Goal: Transaction & Acquisition: Purchase product/service

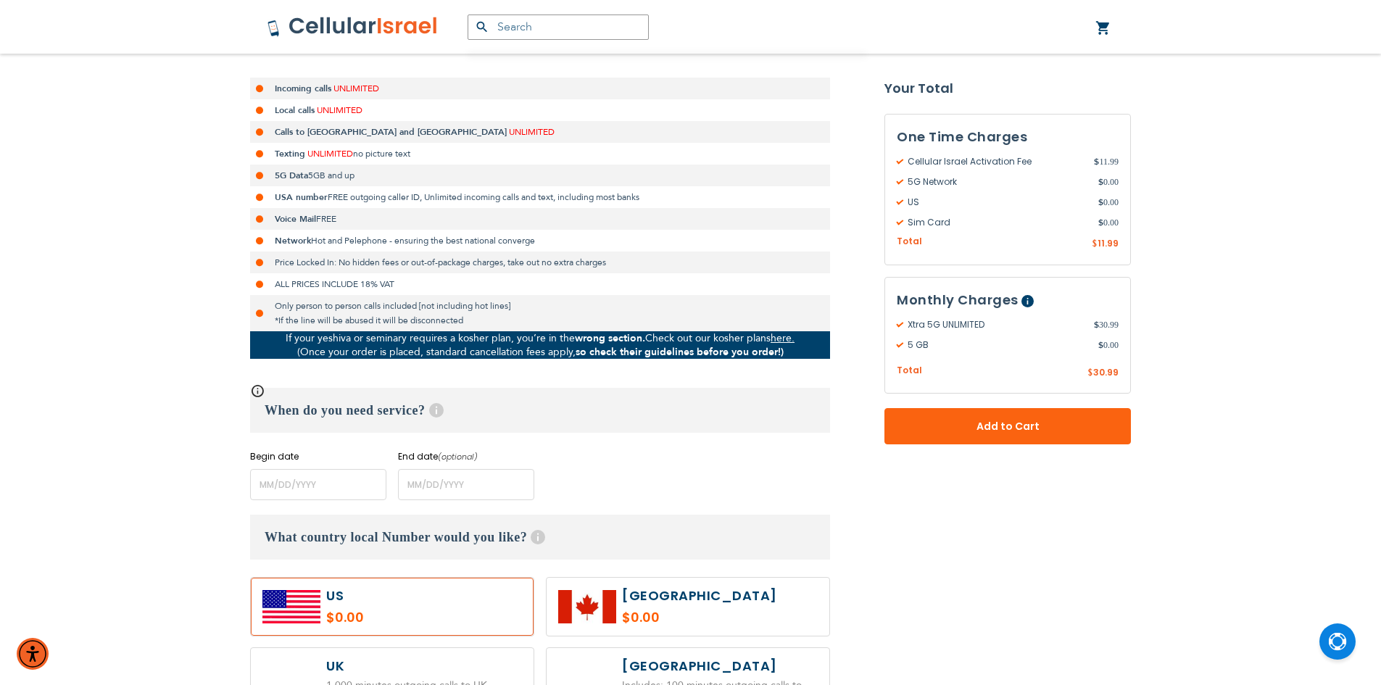
scroll to position [362, 0]
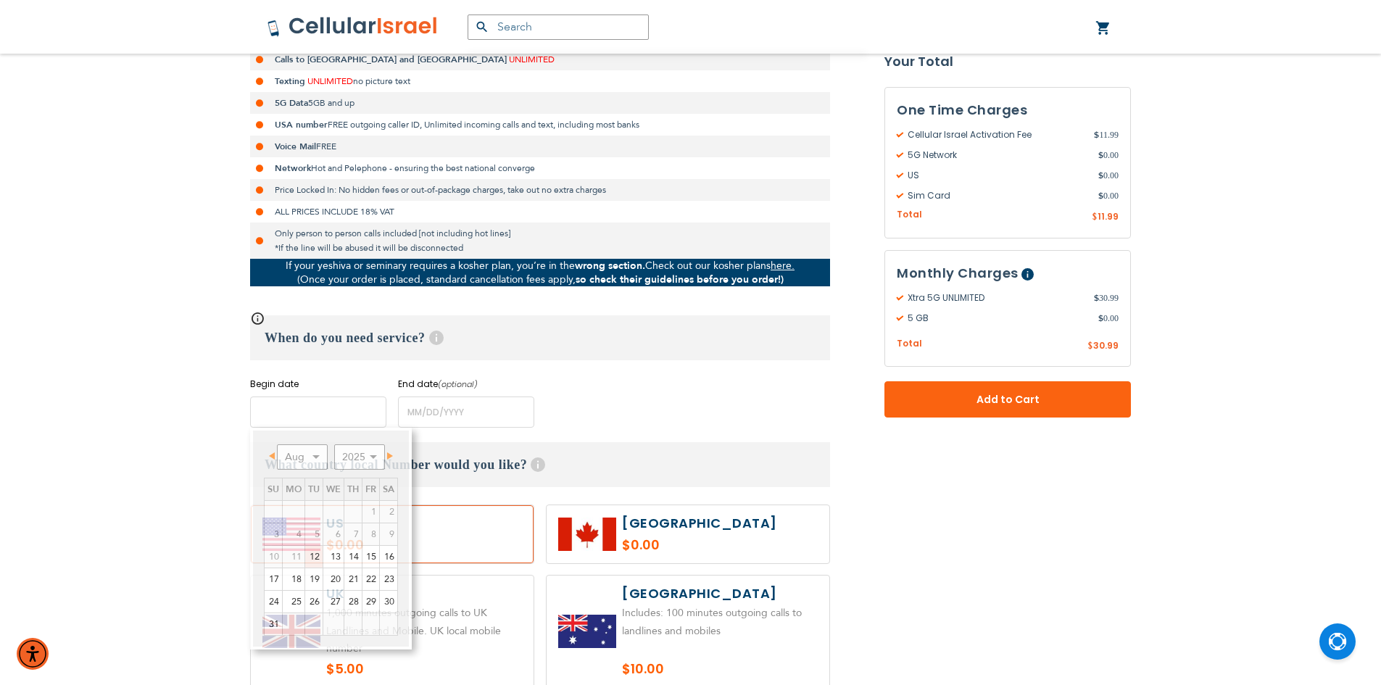
click at [268, 412] on input "name" at bounding box center [318, 412] width 136 height 31
click at [369, 552] on link "15" at bounding box center [370, 557] width 17 height 22
type input "[DATE]"
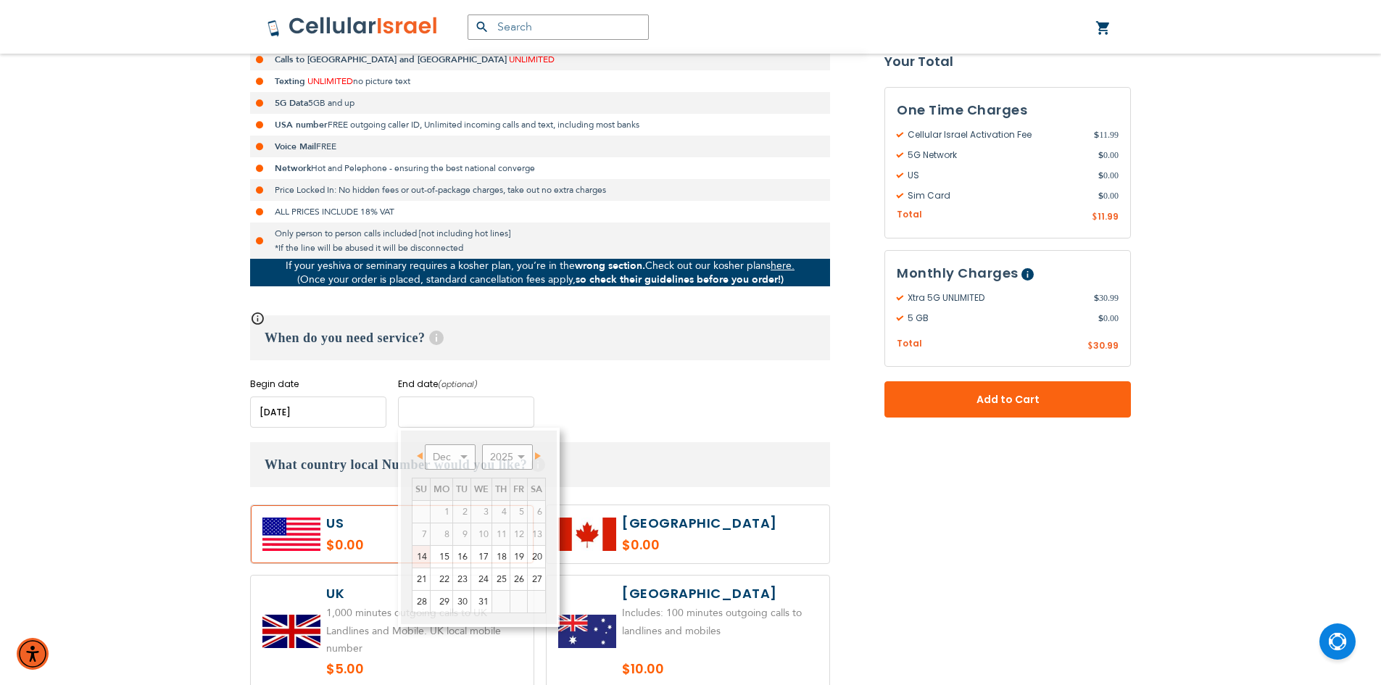
click at [431, 413] on input "name" at bounding box center [466, 412] width 136 height 31
click at [652, 370] on div "When do you need service? Help Begin date Please enter Start Date End date (opt…" at bounding box center [540, 371] width 580 height 112
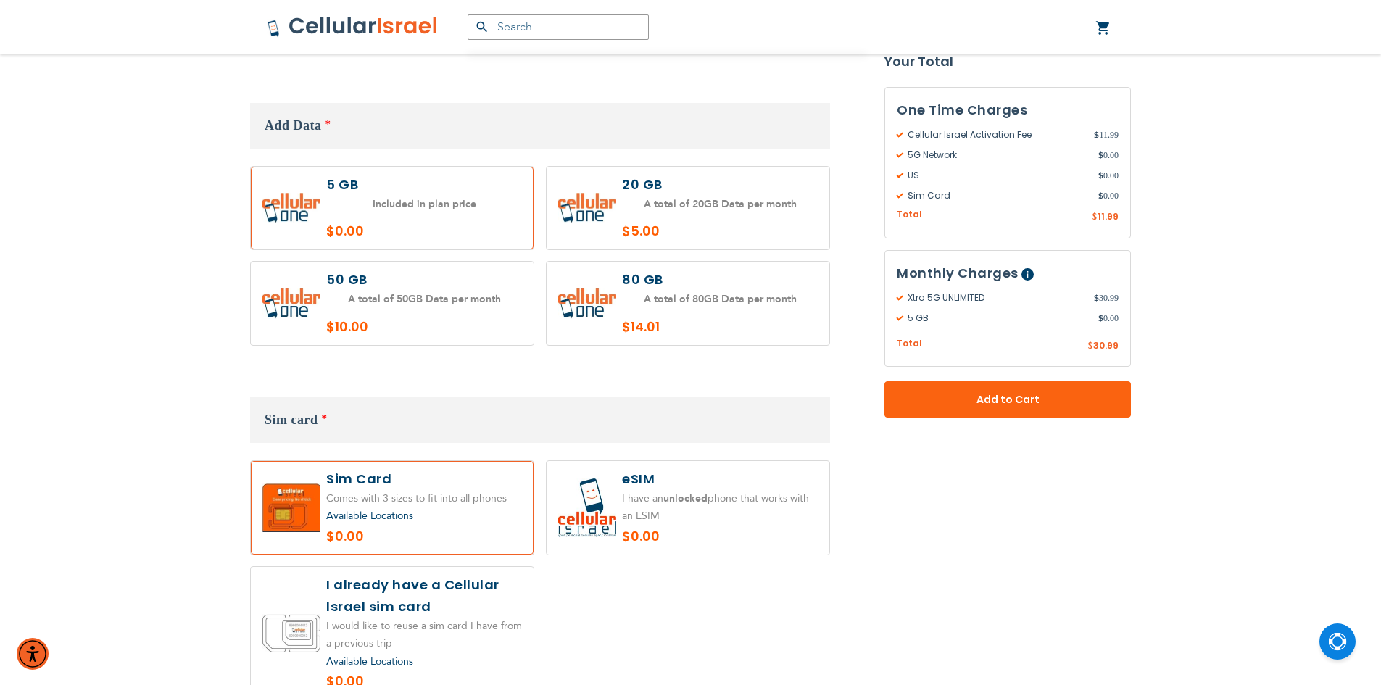
scroll to position [1377, 0]
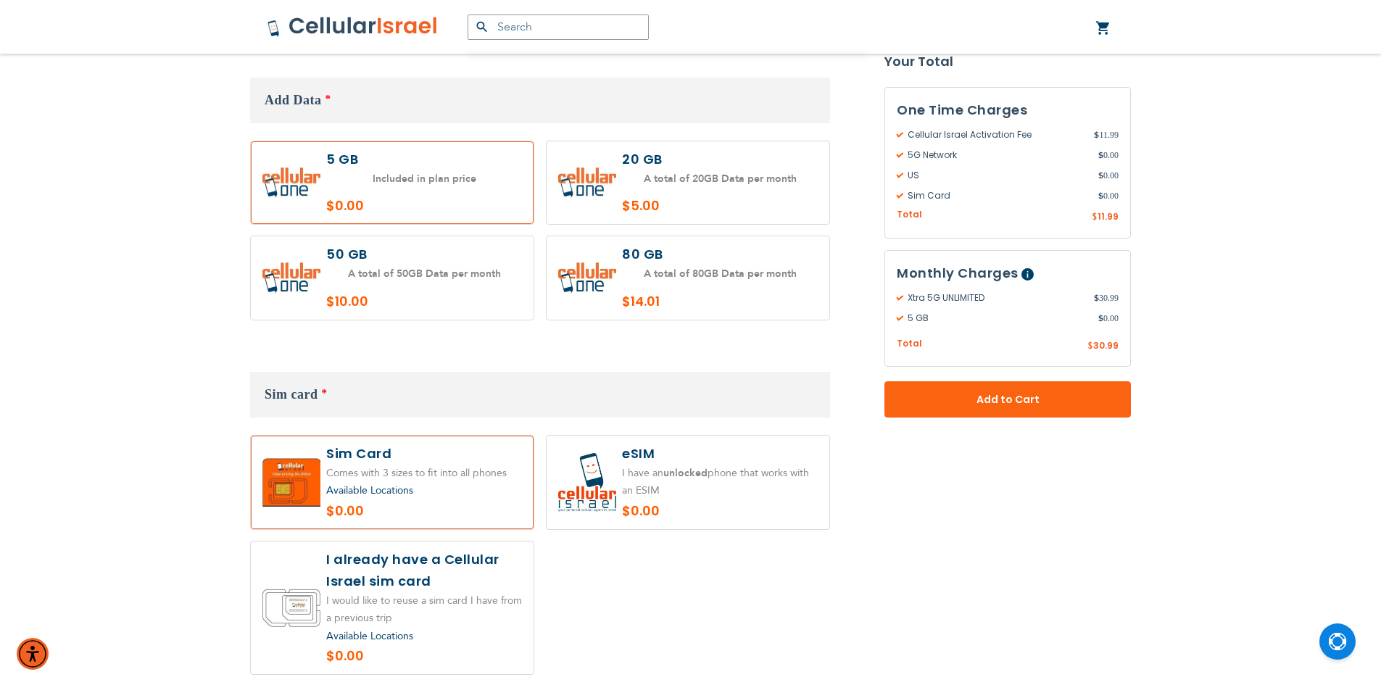
click at [581, 151] on label at bounding box center [688, 182] width 283 height 83
radio input "true"
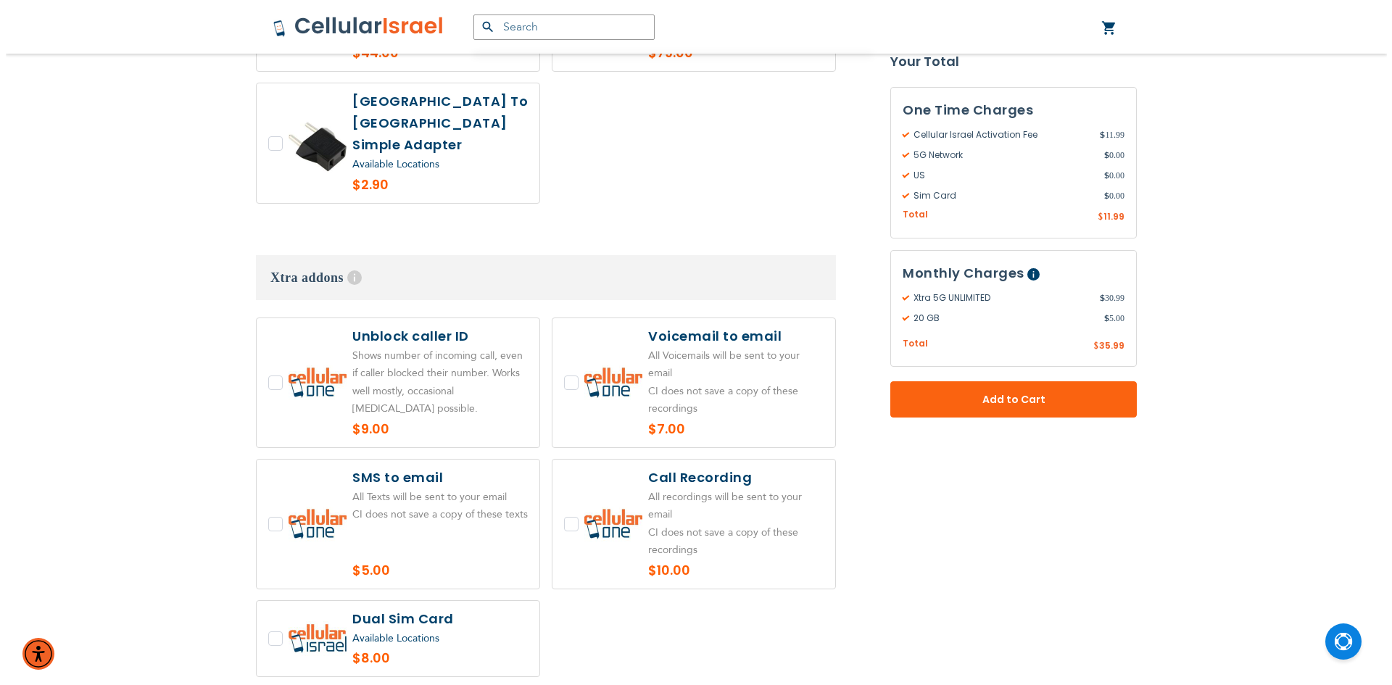
scroll to position [2682, 0]
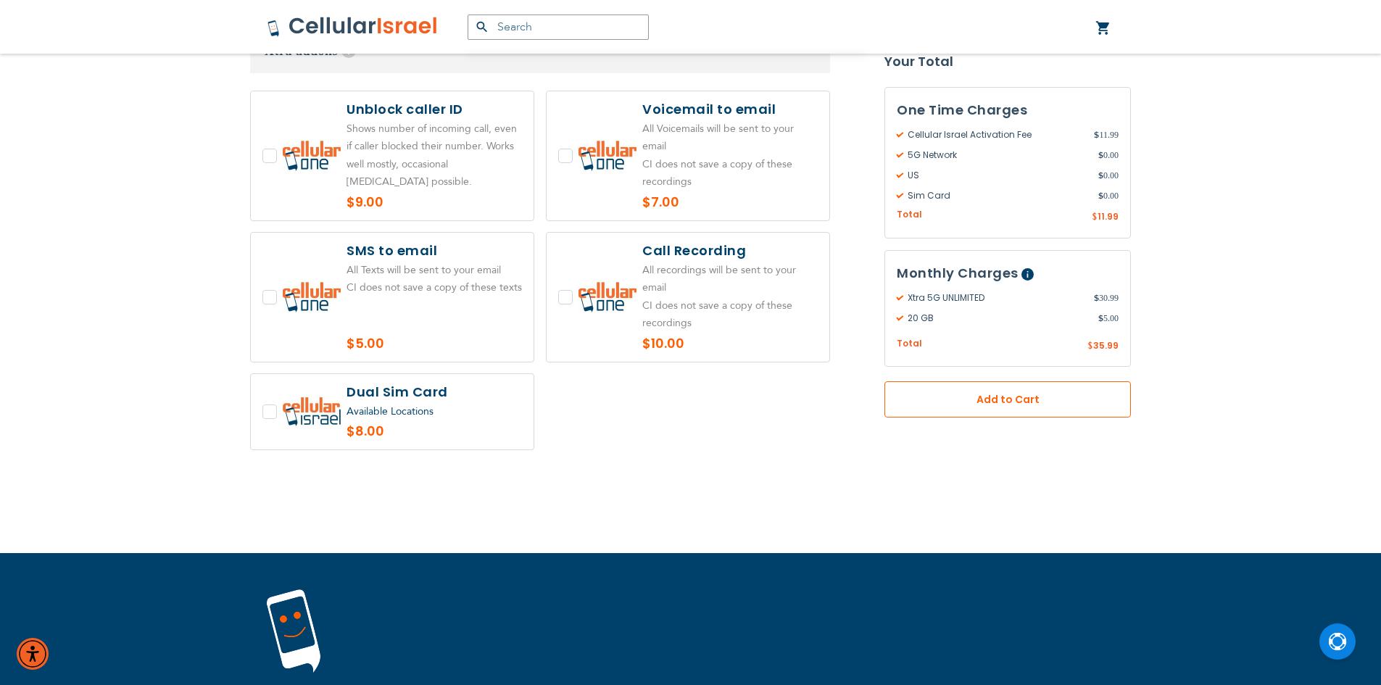
click at [1024, 405] on span "Add to Cart" at bounding box center [1007, 399] width 151 height 15
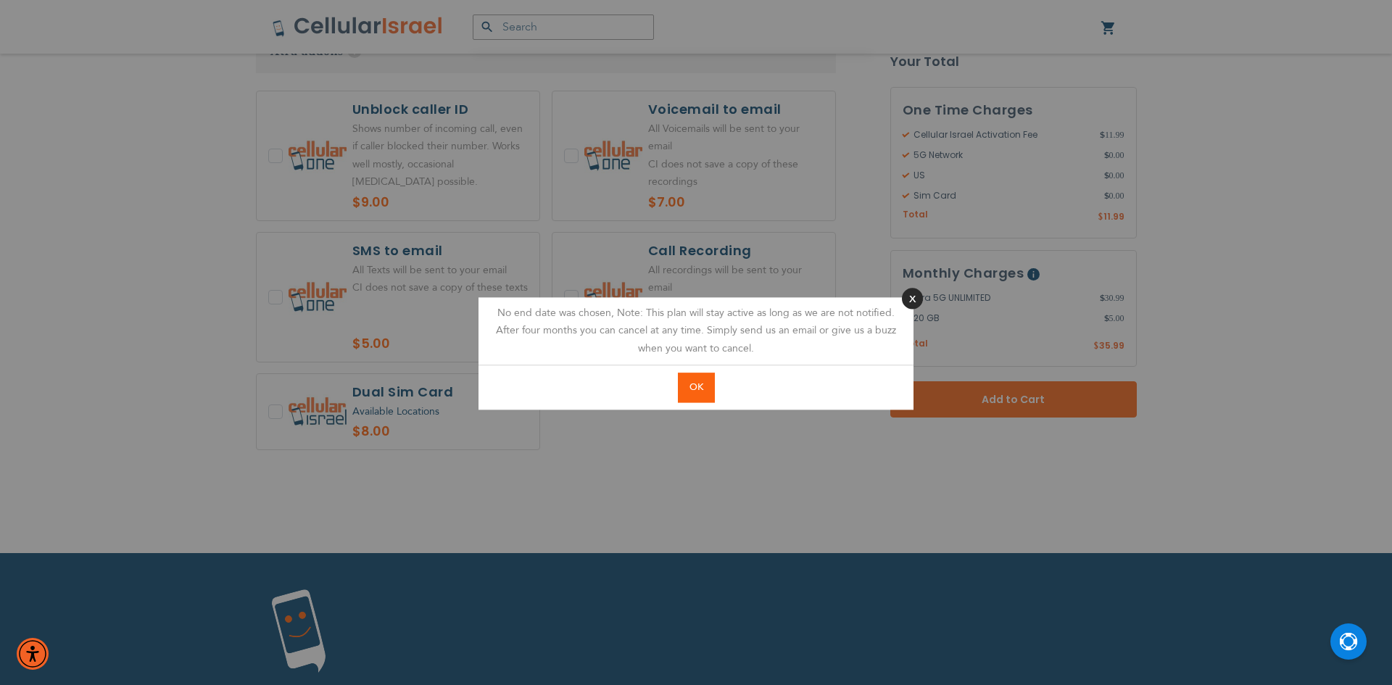
click at [912, 298] on button "Close" at bounding box center [912, 298] width 21 height 21
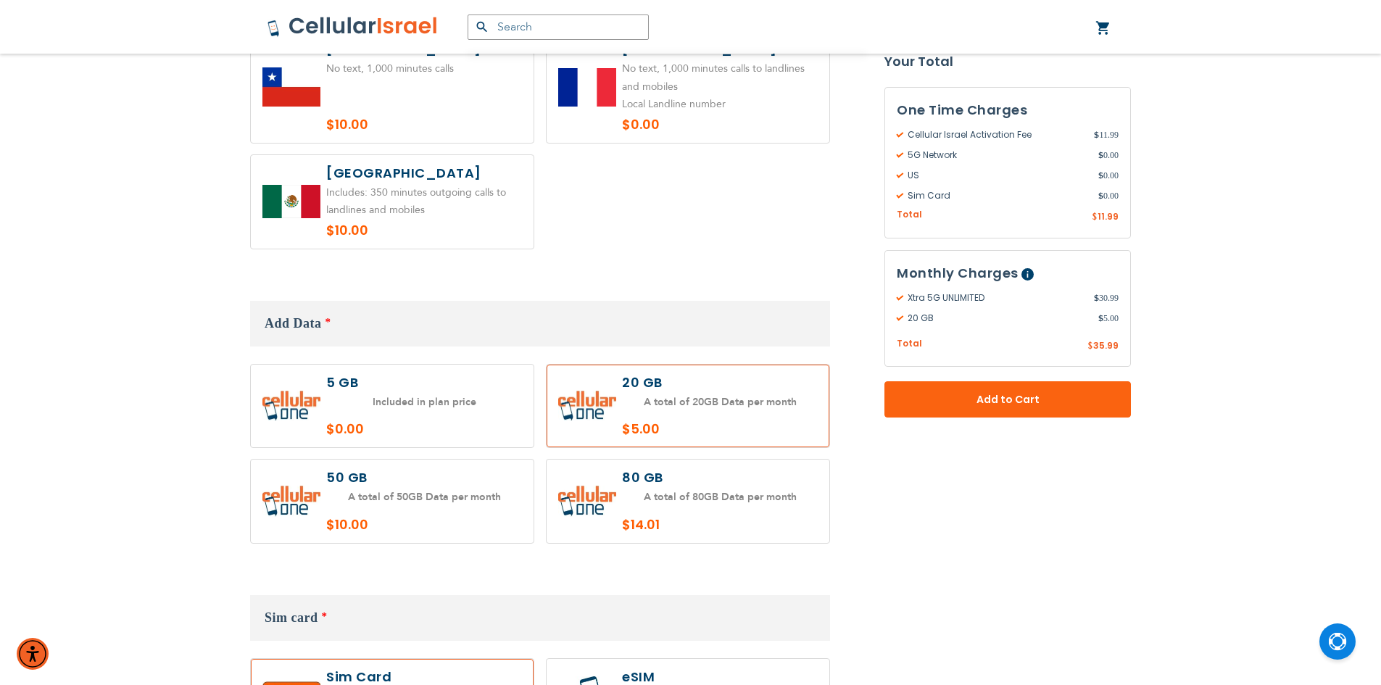
scroll to position [1160, 0]
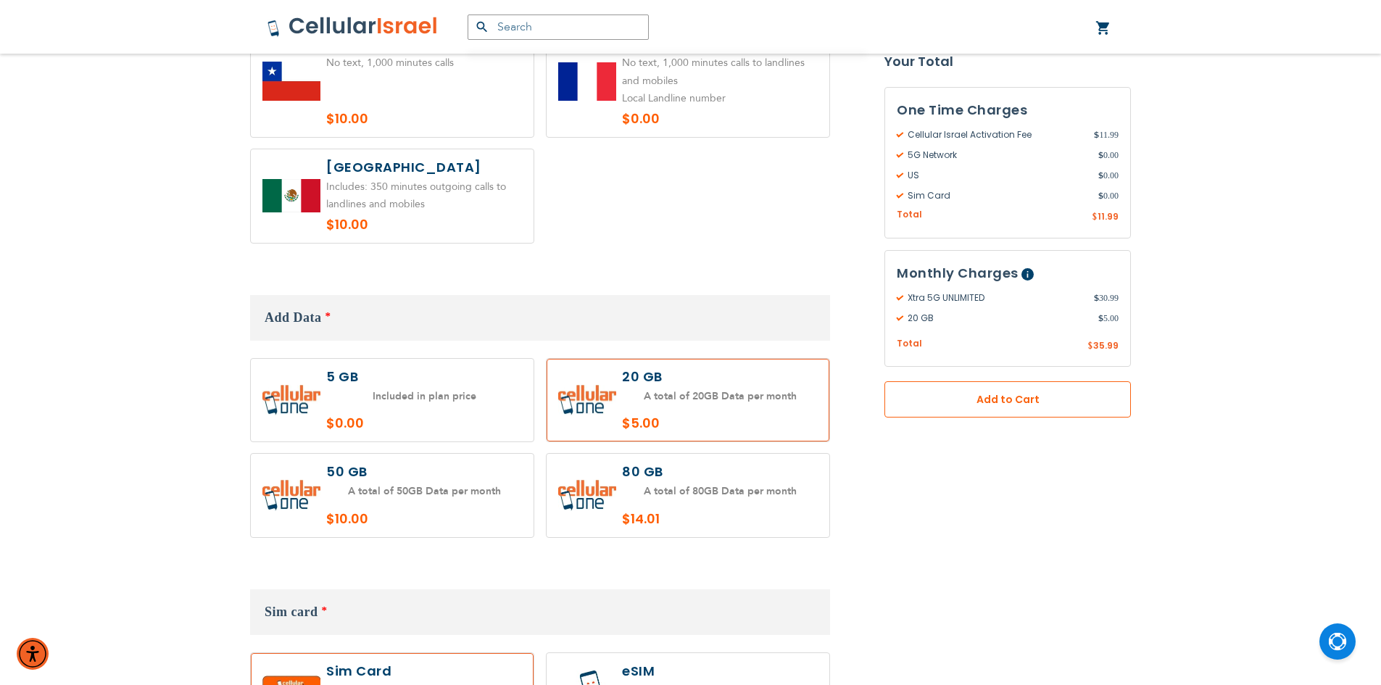
click at [945, 394] on span "Add to Cart" at bounding box center [1007, 399] width 151 height 15
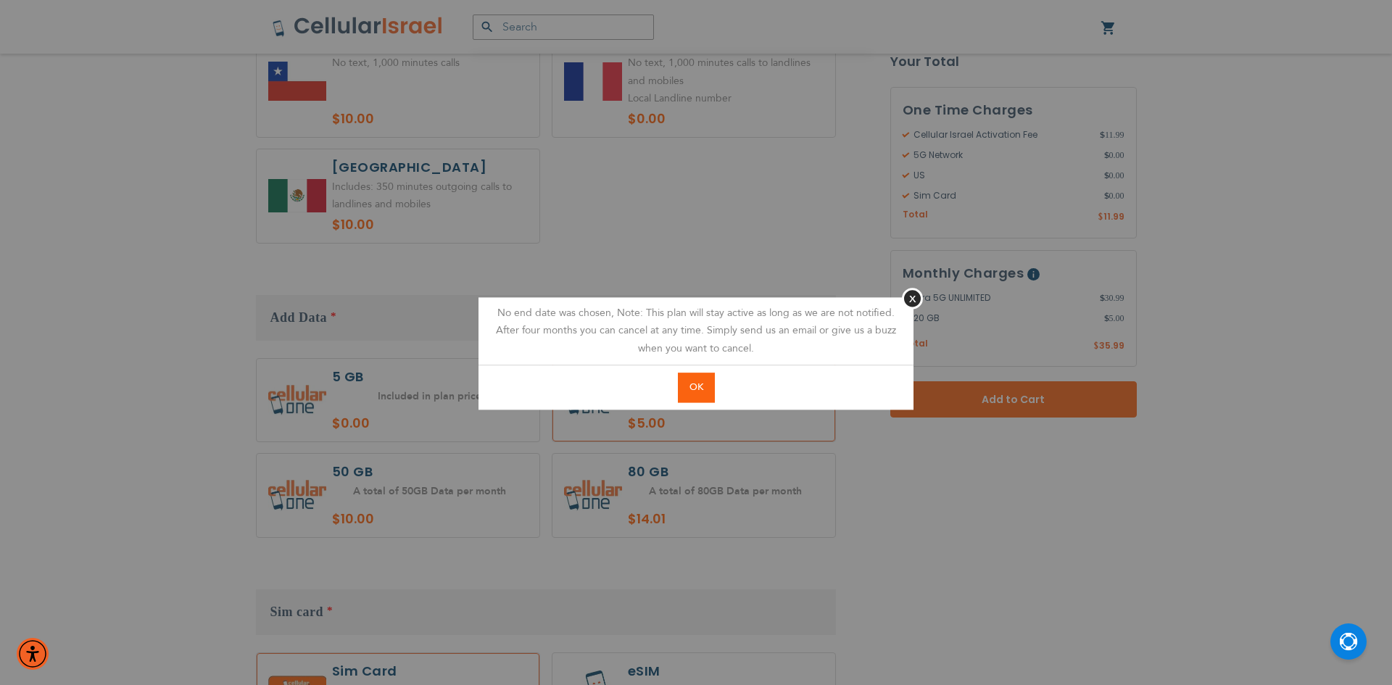
click at [697, 389] on span "OK" at bounding box center [696, 387] width 14 height 13
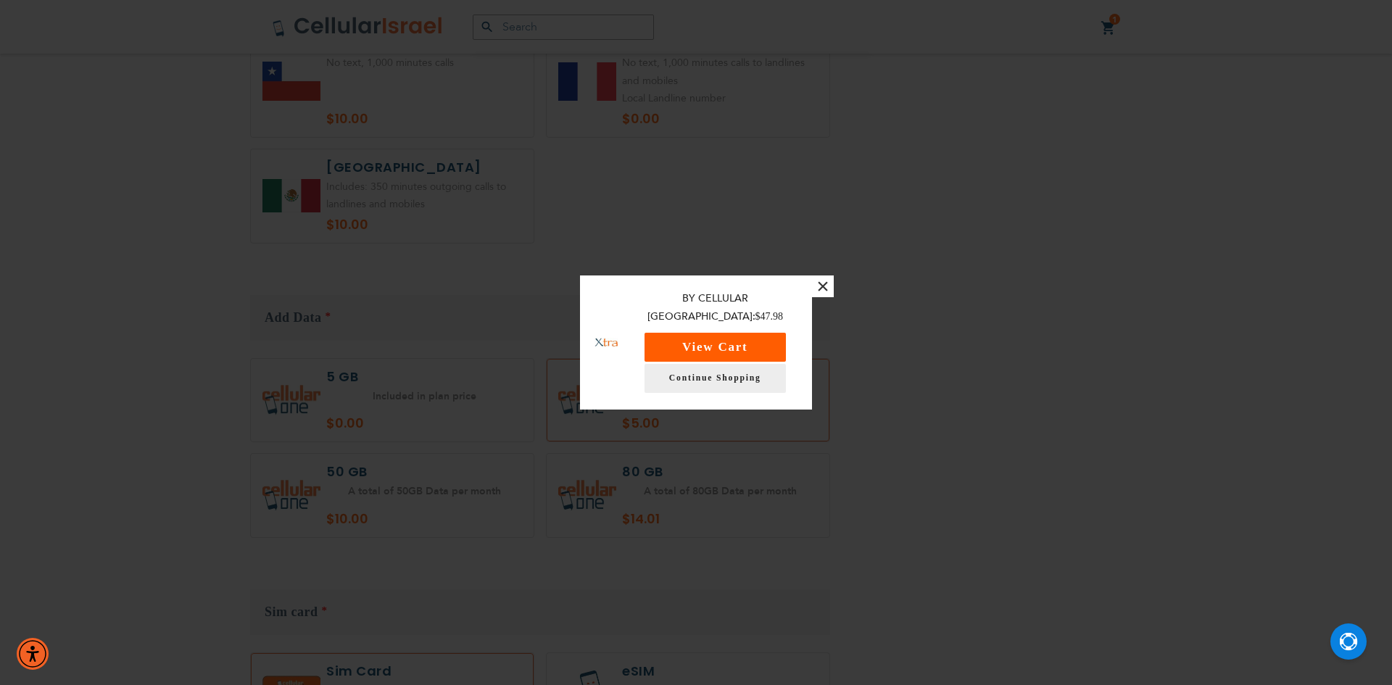
click at [760, 342] on button "View Cart" at bounding box center [714, 347] width 141 height 29
